Goal: Find specific page/section: Find specific page/section

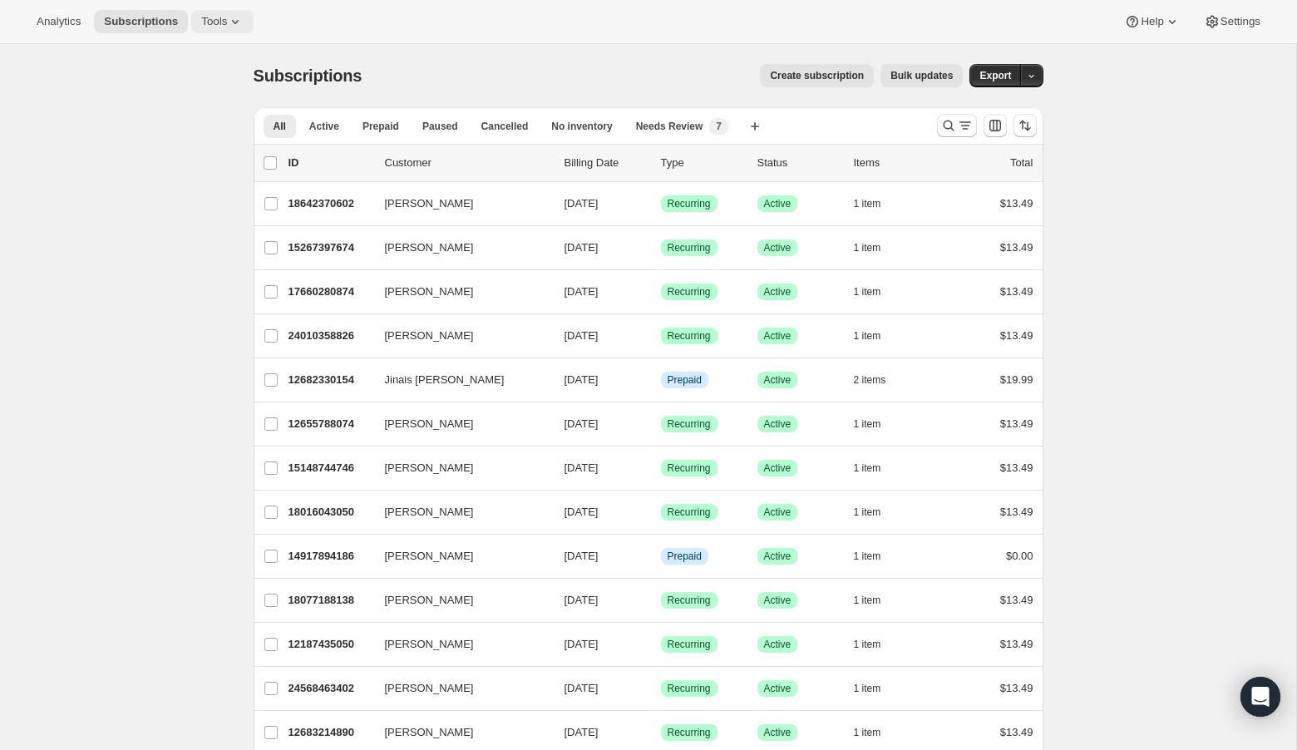
click at [237, 27] on icon at bounding box center [235, 21] width 17 height 17
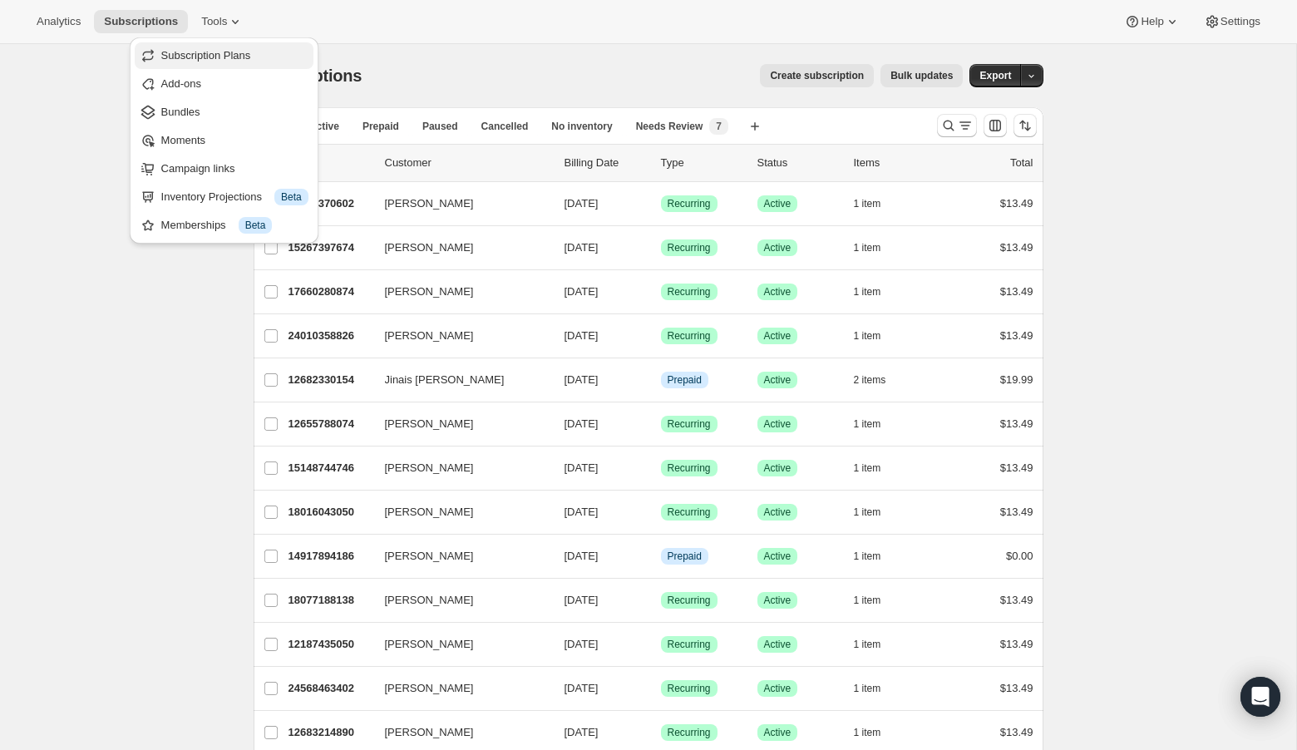
click at [234, 49] on span "Subscription Plans" at bounding box center [206, 55] width 90 height 12
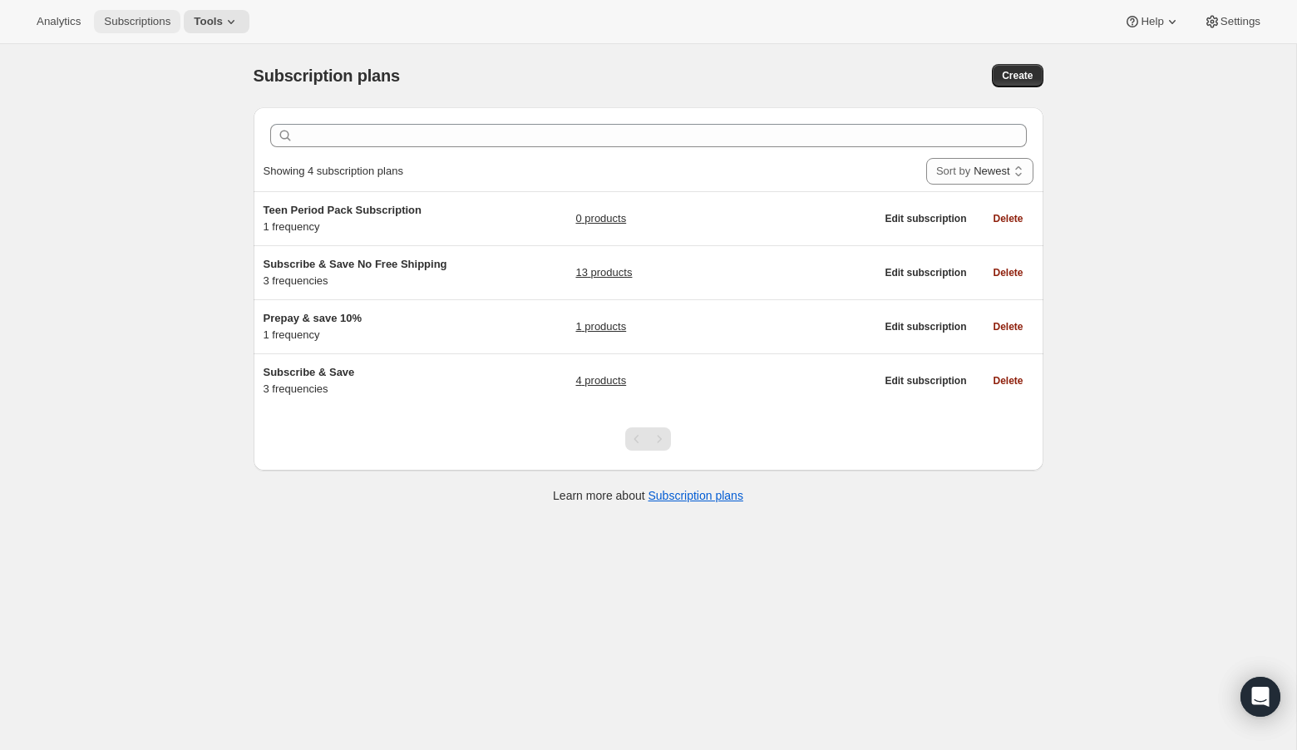
click at [150, 24] on span "Subscriptions" at bounding box center [137, 21] width 67 height 13
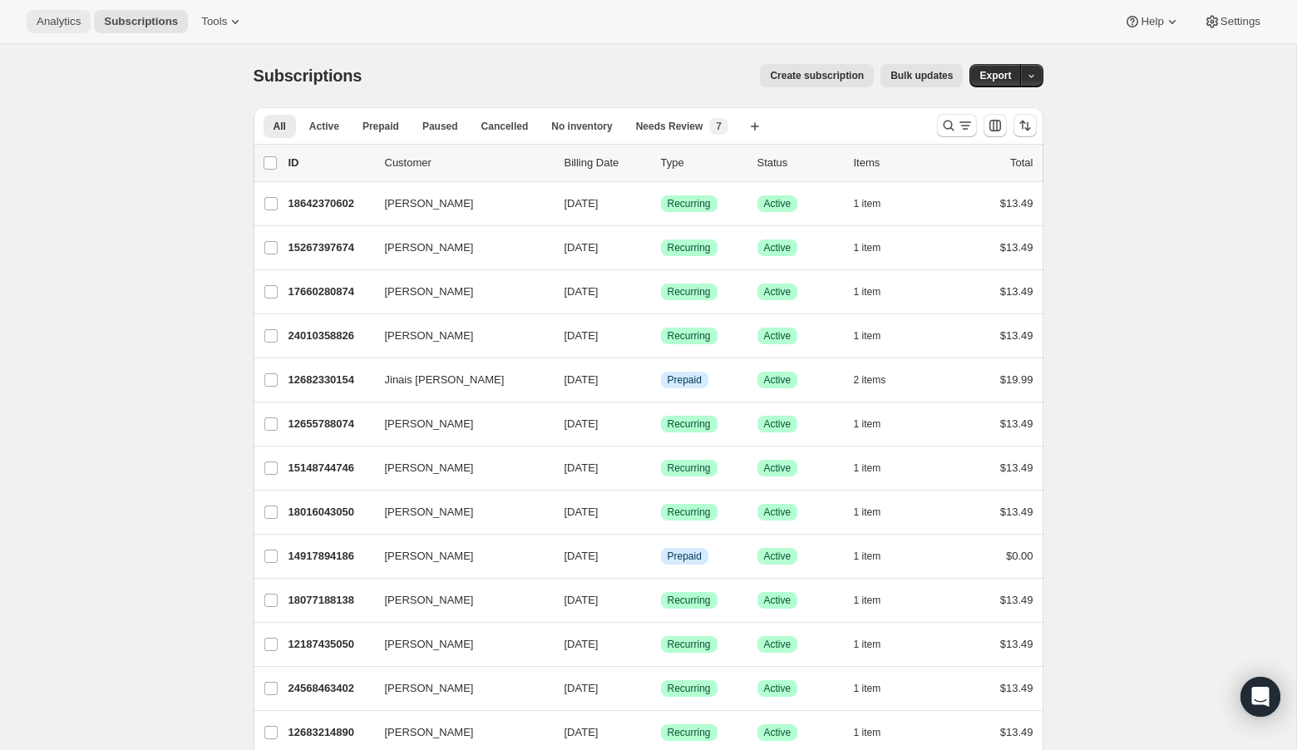
click at [76, 18] on span "Analytics" at bounding box center [59, 21] width 44 height 13
